Goal: Information Seeking & Learning: Learn about a topic

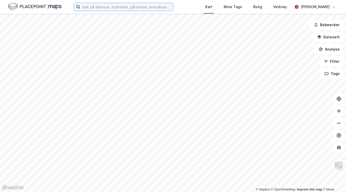
click at [130, 8] on input at bounding box center [126, 7] width 93 height 8
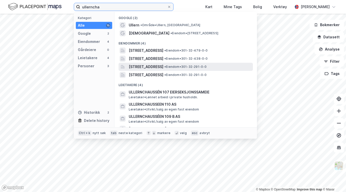
type input "ullerncha"
click at [144, 70] on span "[STREET_ADDRESS]" at bounding box center [146, 67] width 35 height 6
